Goal: Transaction & Acquisition: Purchase product/service

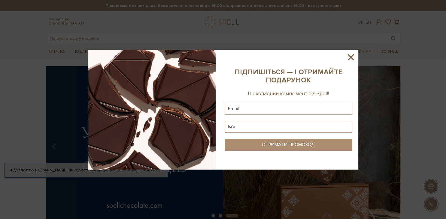
click at [353, 56] on icon at bounding box center [350, 57] width 10 height 10
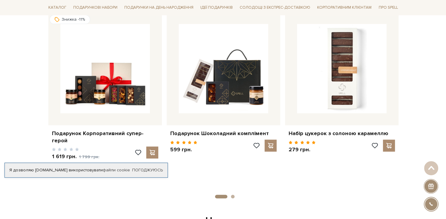
scroll to position [190, 0]
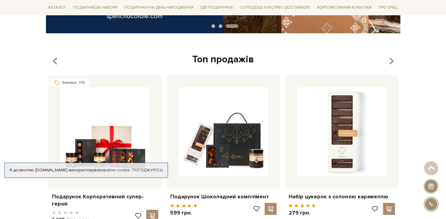
click at [391, 62] on icon "button" at bounding box center [390, 61] width 5 height 10
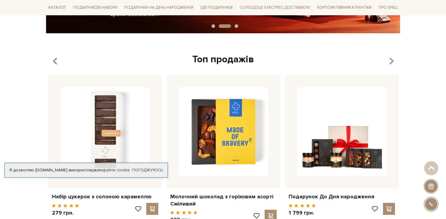
click at [391, 63] on icon "button" at bounding box center [390, 61] width 5 height 10
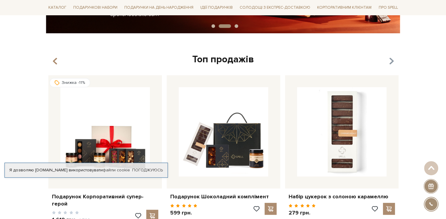
click at [391, 63] on icon "button" at bounding box center [390, 61] width 5 height 10
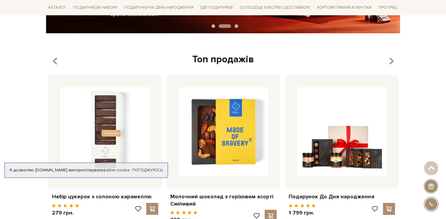
click at [391, 63] on icon "button" at bounding box center [390, 61] width 5 height 10
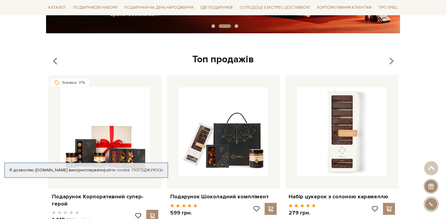
click at [391, 63] on icon "button" at bounding box center [390, 61] width 5 height 10
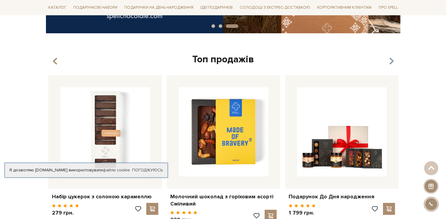
click at [391, 63] on icon "button" at bounding box center [390, 61] width 5 height 10
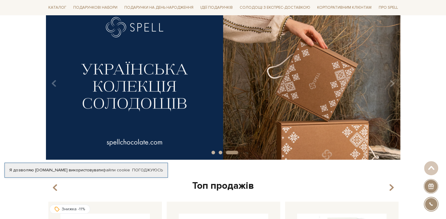
scroll to position [0, 0]
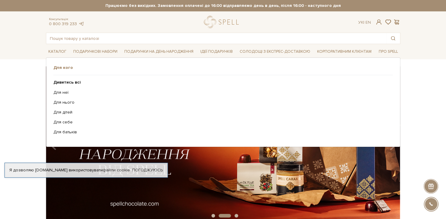
click at [64, 80] on ul "Дивитись всі Для неї Для нього Для дітей Для себе Для батьків" at bounding box center [222, 107] width 339 height 64
click at [64, 81] on b "Дивитись всі" at bounding box center [66, 82] width 27 height 5
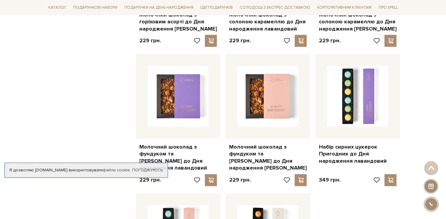
scroll to position [824, 0]
